Goal: Task Accomplishment & Management: Manage account settings

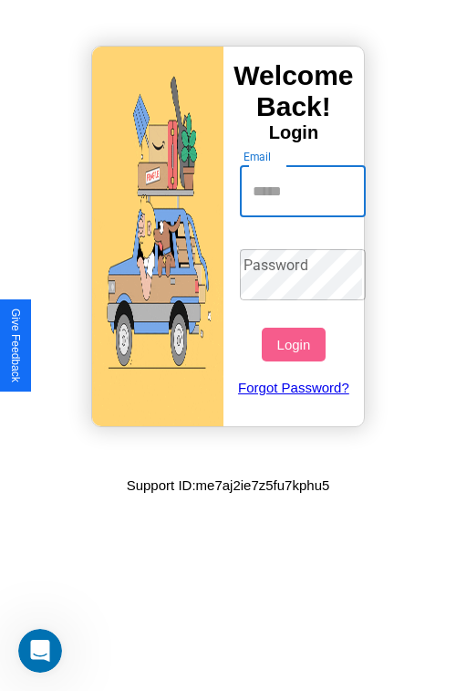
click at [305, 191] on input "Email" at bounding box center [303, 191] width 127 height 51
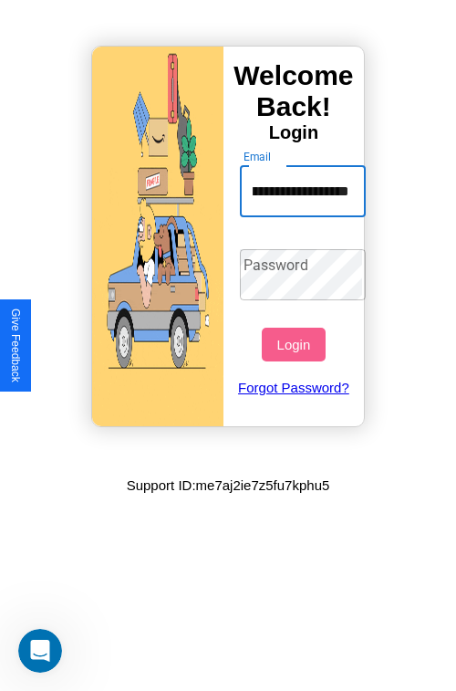
scroll to position [0, 97]
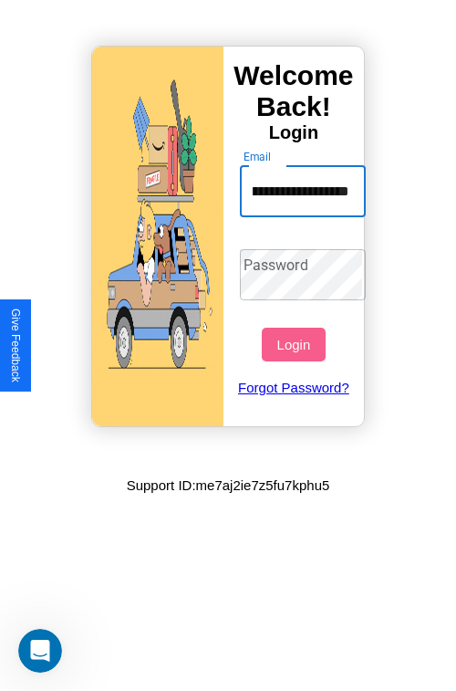
type input "**********"
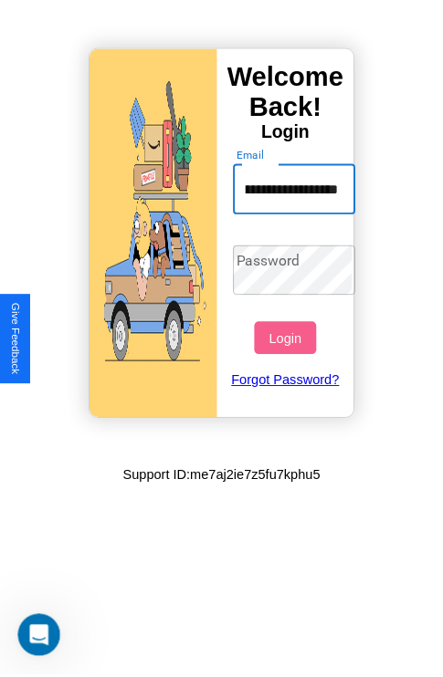
scroll to position [0, 0]
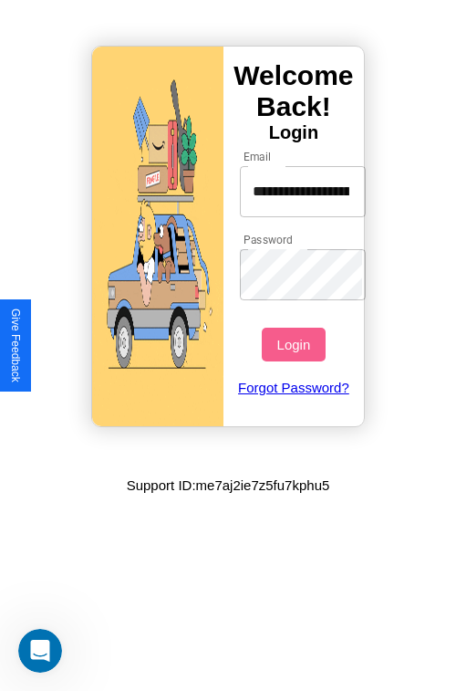
click at [296, 344] on button "Login" at bounding box center [293, 345] width 63 height 34
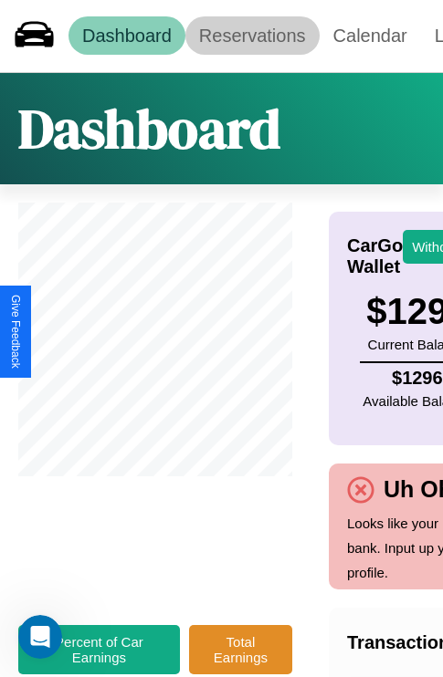
click at [252, 36] on link "Reservations" at bounding box center [252, 35] width 134 height 38
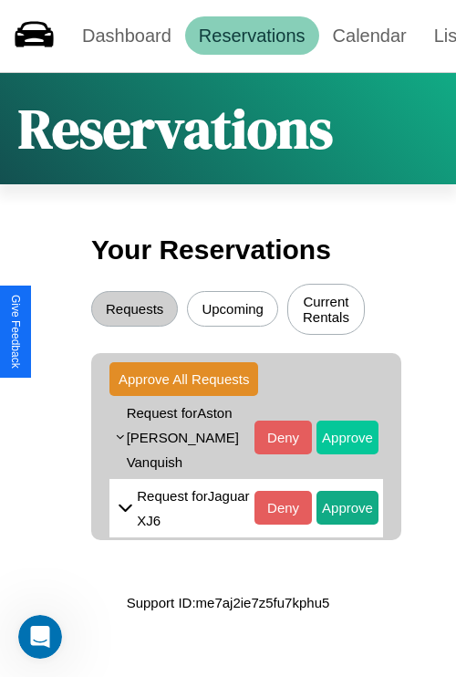
click at [334, 427] on button "Approve" at bounding box center [348, 438] width 62 height 34
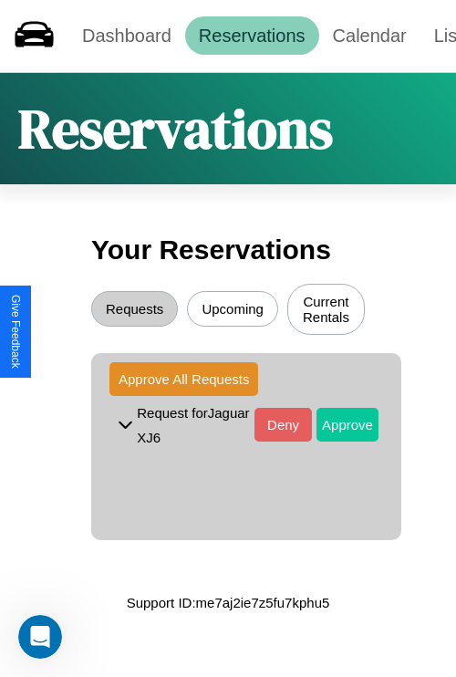
click at [334, 427] on button "Approve" at bounding box center [348, 425] width 62 height 34
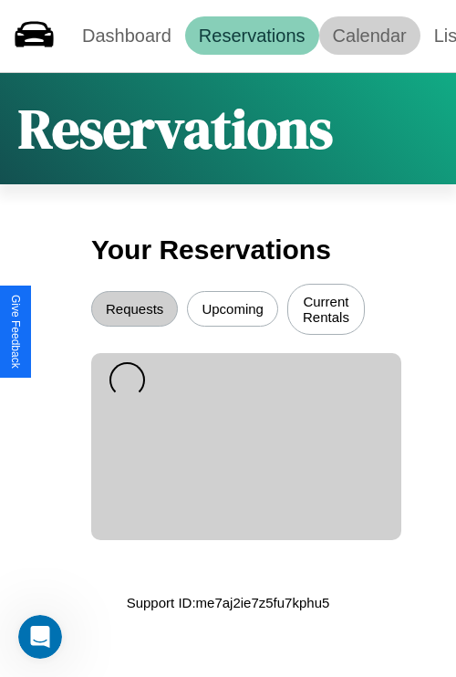
click at [370, 36] on link "Calendar" at bounding box center [370, 35] width 101 height 38
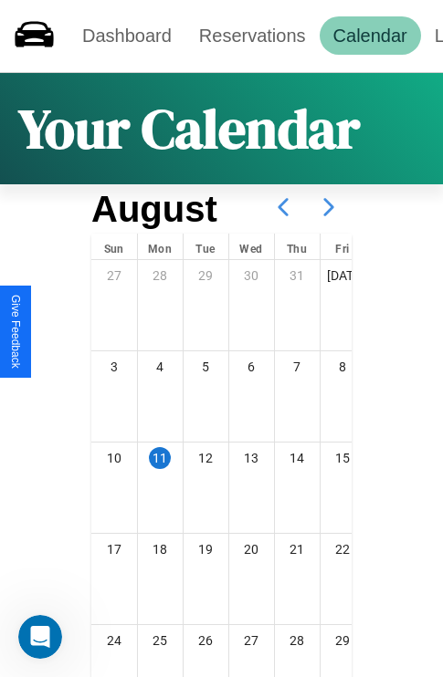
click at [329, 207] on icon at bounding box center [329, 207] width 46 height 46
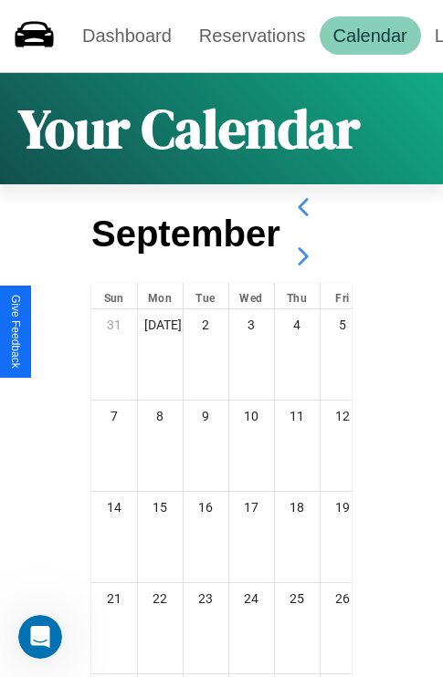
click at [302, 257] on icon at bounding box center [303, 257] width 46 height 46
